Goal: Find specific page/section: Find specific page/section

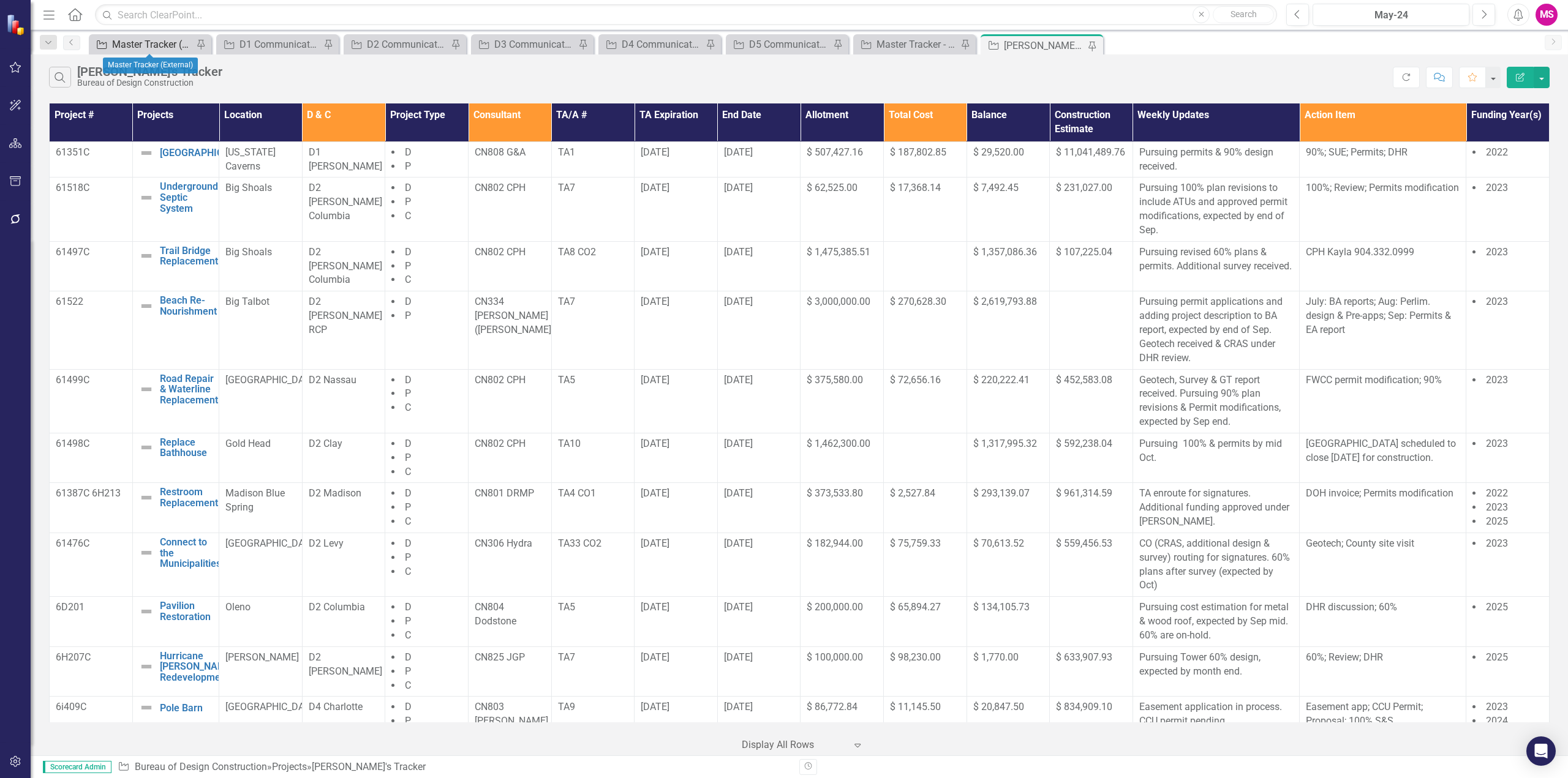
click at [131, 40] on div "Master Tracker (External)" at bounding box center [152, 45] width 80 height 15
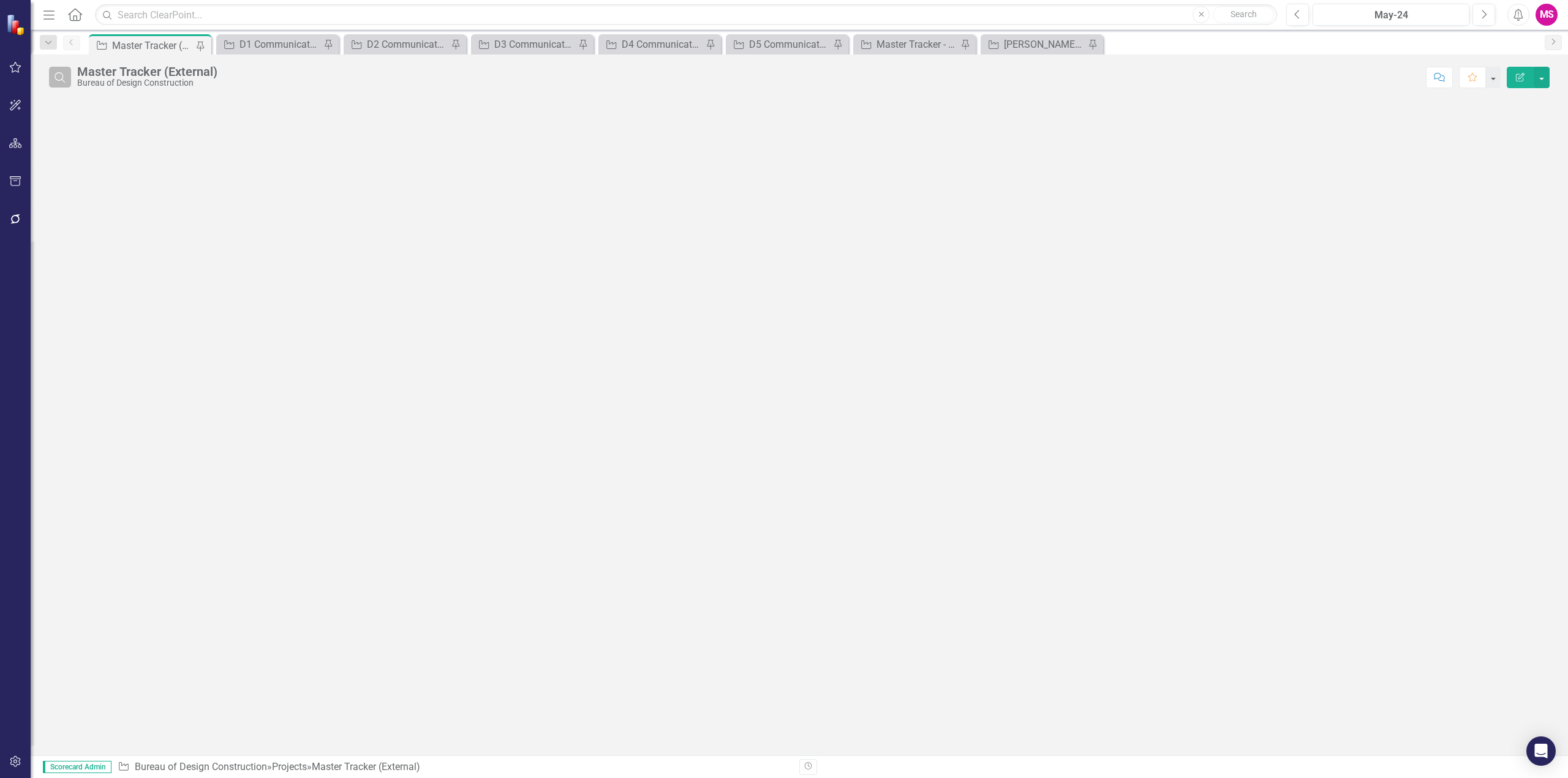
click at [68, 83] on button "Search" at bounding box center [60, 77] width 22 height 21
click at [143, 80] on input "text" at bounding box center [748, 78] width 1342 height 22
type input "weeki"
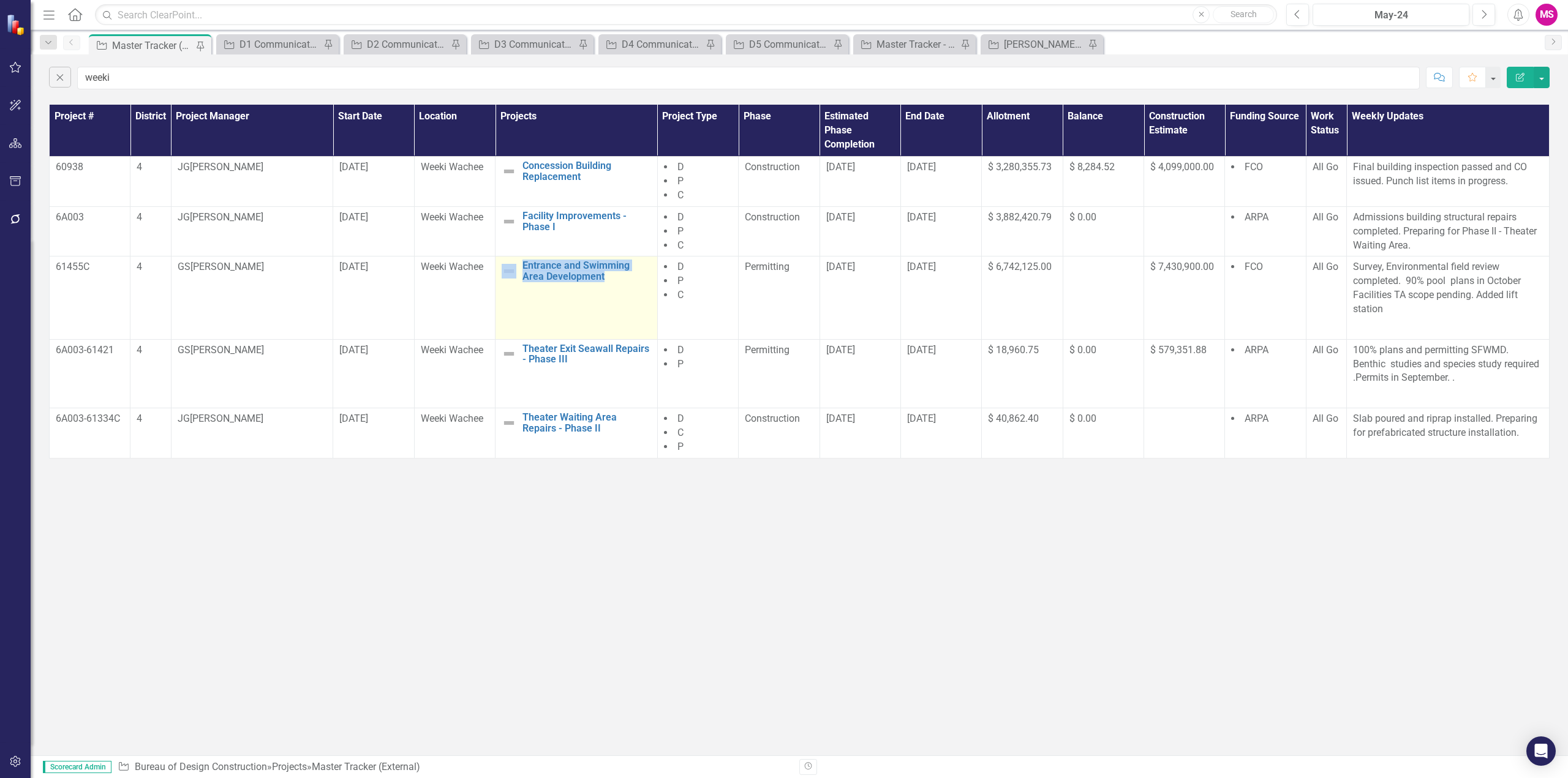
drag, startPoint x: 617, startPoint y: 284, endPoint x: 520, endPoint y: 264, distance: 99.0
click at [519, 264] on td "Entrance and Swimming Area Development Edit Edit Project Link Open Element" at bounding box center [575, 298] width 162 height 83
click at [138, 43] on div "Master Tracker (External)" at bounding box center [152, 45] width 80 height 15
drag, startPoint x: 522, startPoint y: 263, endPoint x: 602, endPoint y: 274, distance: 80.8
click at [602, 274] on div "Entrance and Swimming Area Development" at bounding box center [576, 270] width 149 height 21
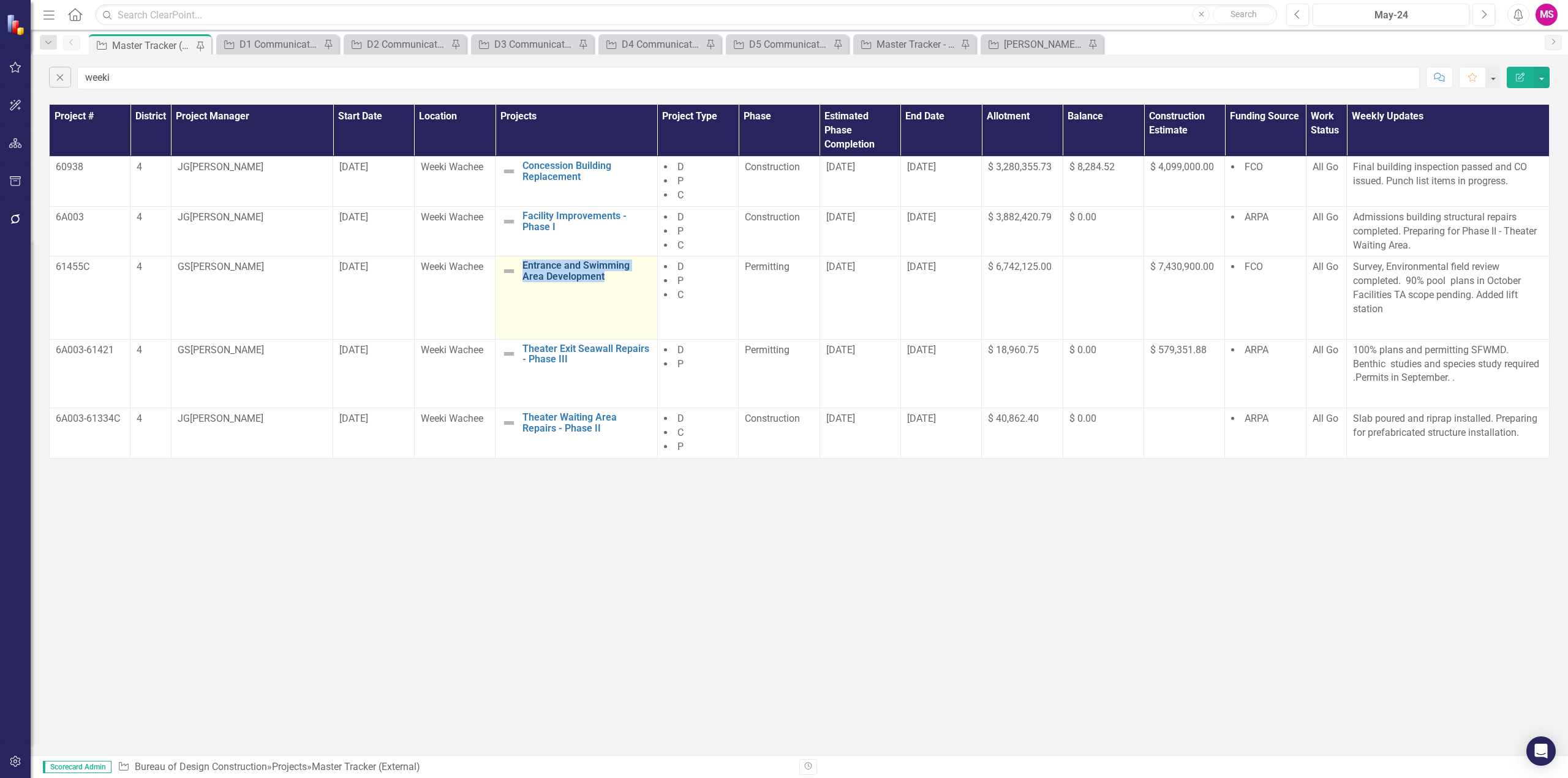
copy link "Entrance and Swimming Area Development"
